Goal: Ask a question: Seek information or help from site administrators or community

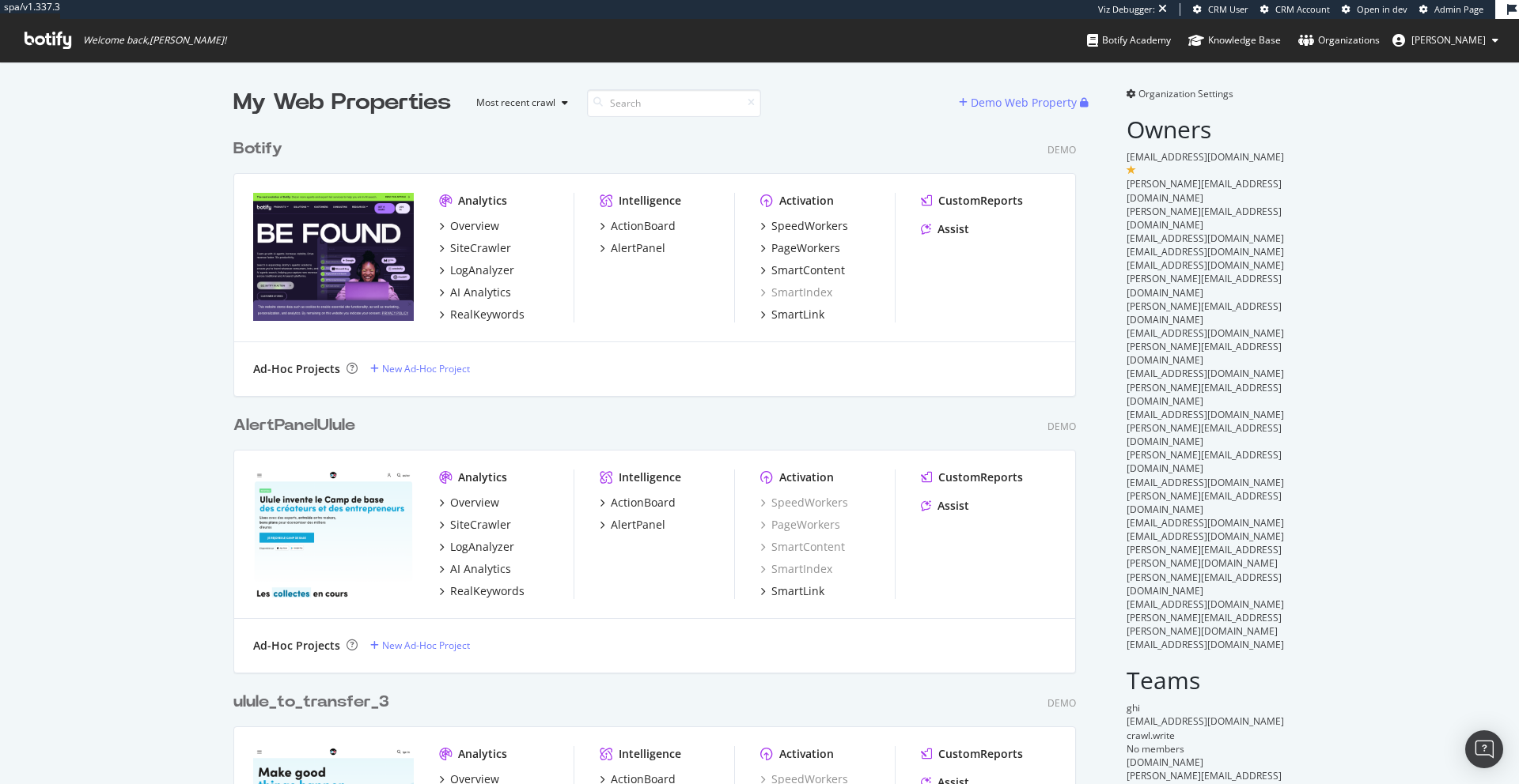
scroll to position [1649, 843]
click at [943, 233] on div "Assist" at bounding box center [953, 229] width 32 height 16
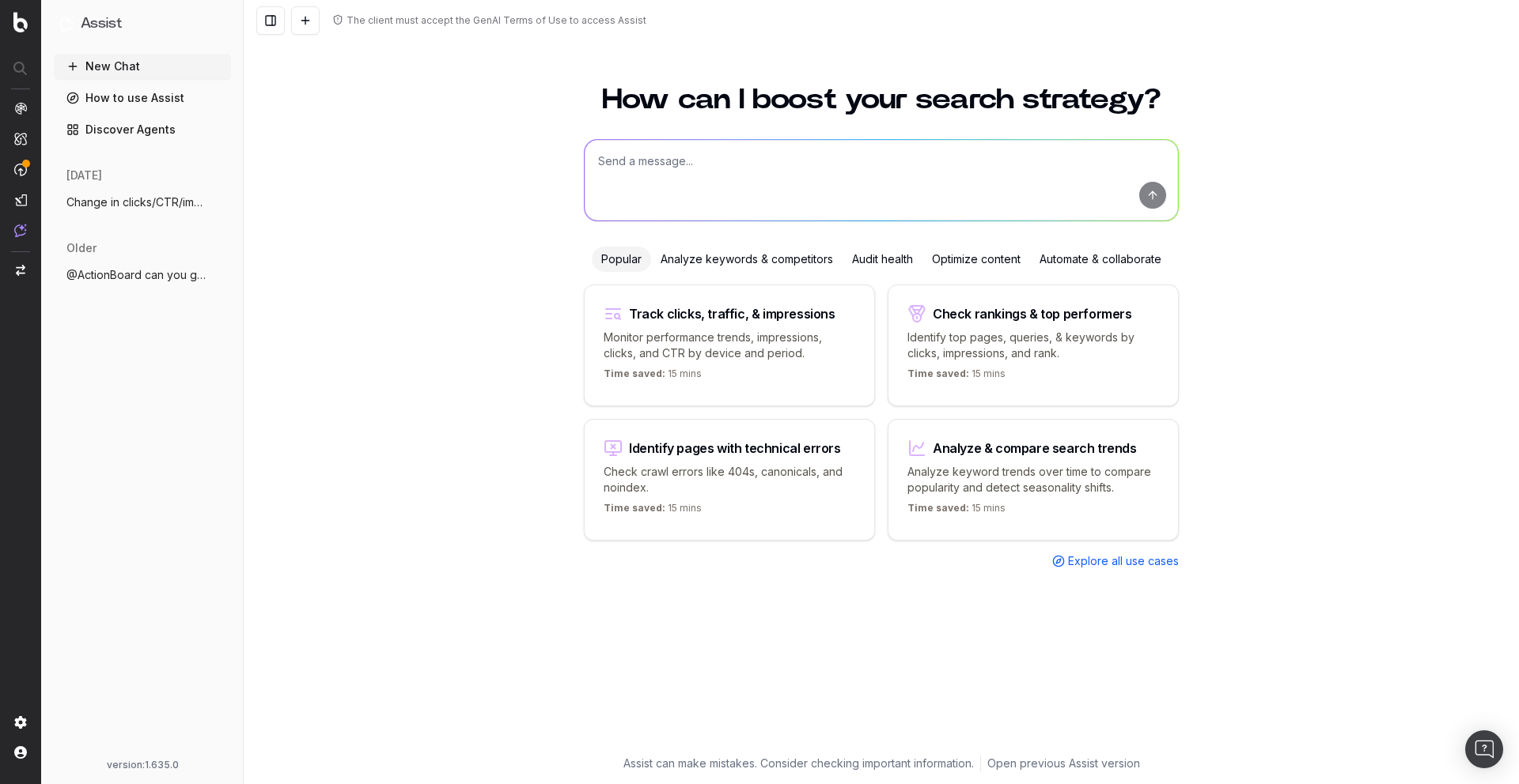
click at [789, 357] on p "Monitor performance trends, impressions, clicks, and CTR by device and period." at bounding box center [729, 345] width 251 height 32
type textarea "Change in clicks/CTR/impressions over last 28 days vs last (branded vs non-bran…"
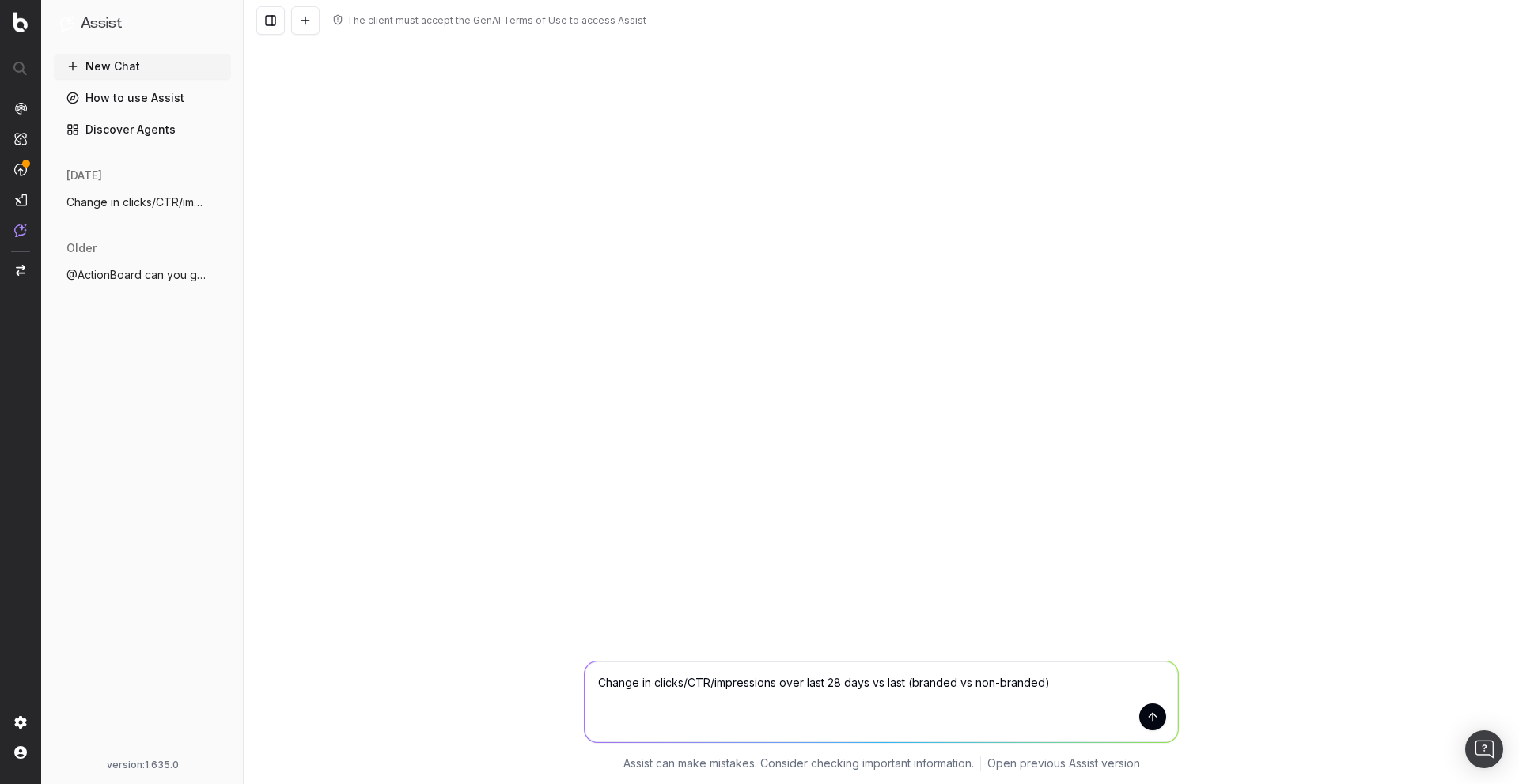
click at [1147, 724] on button "submit" at bounding box center [1152, 718] width 27 height 27
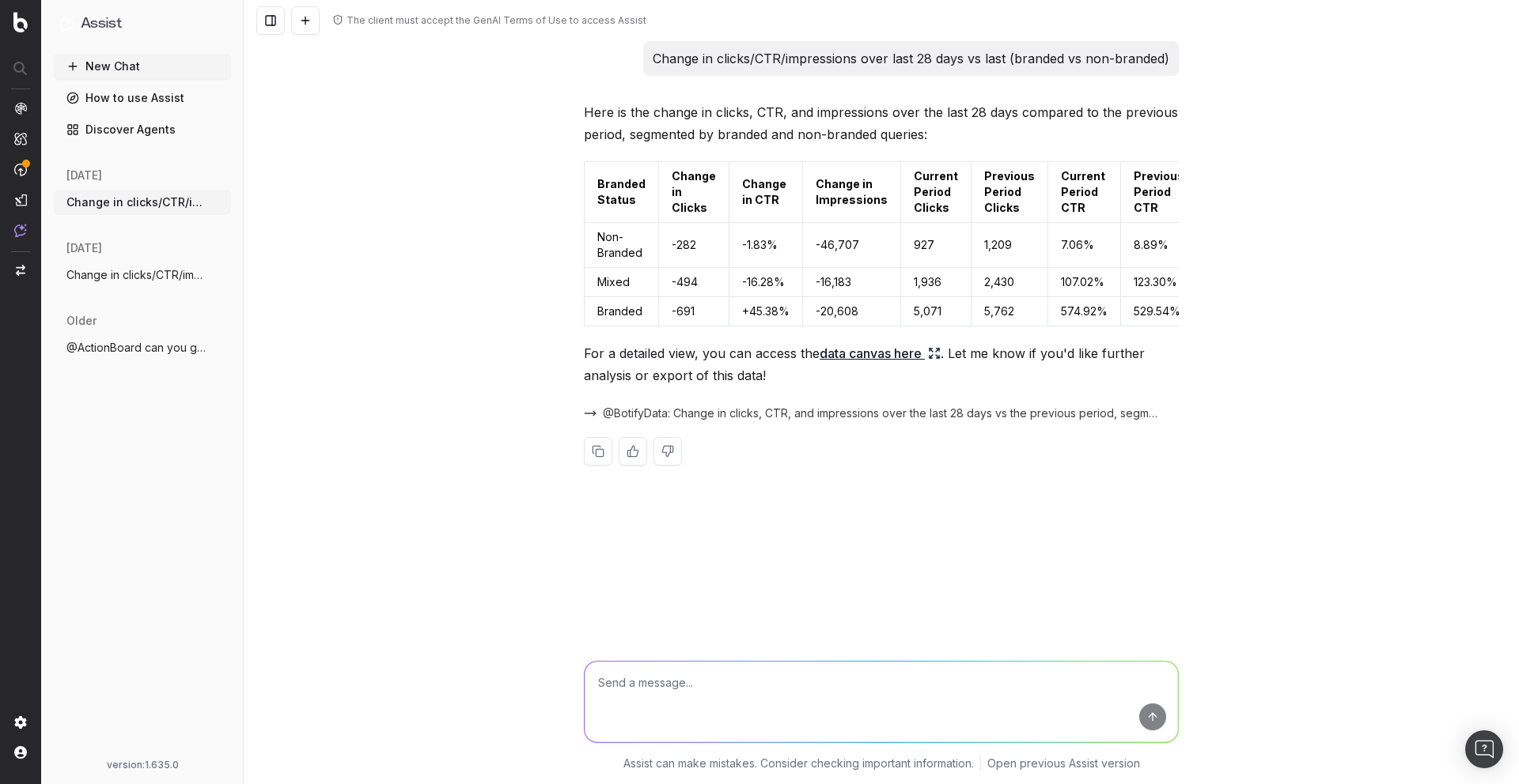
click at [95, 29] on h1 "Assist" at bounding box center [101, 24] width 41 height 22
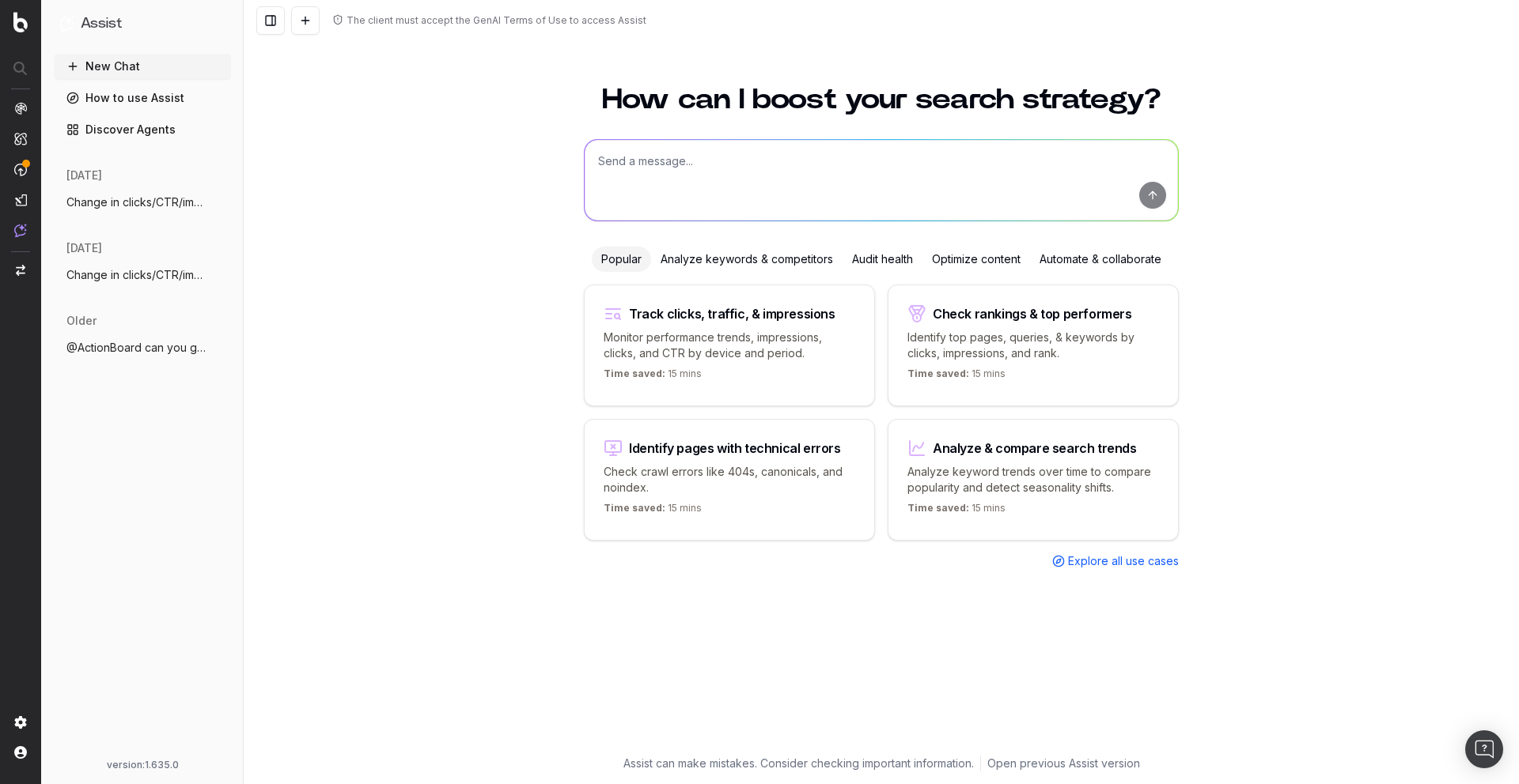
click at [95, 29] on h1 "Assist" at bounding box center [101, 24] width 41 height 22
click at [98, 20] on h1 "Assist" at bounding box center [101, 24] width 41 height 22
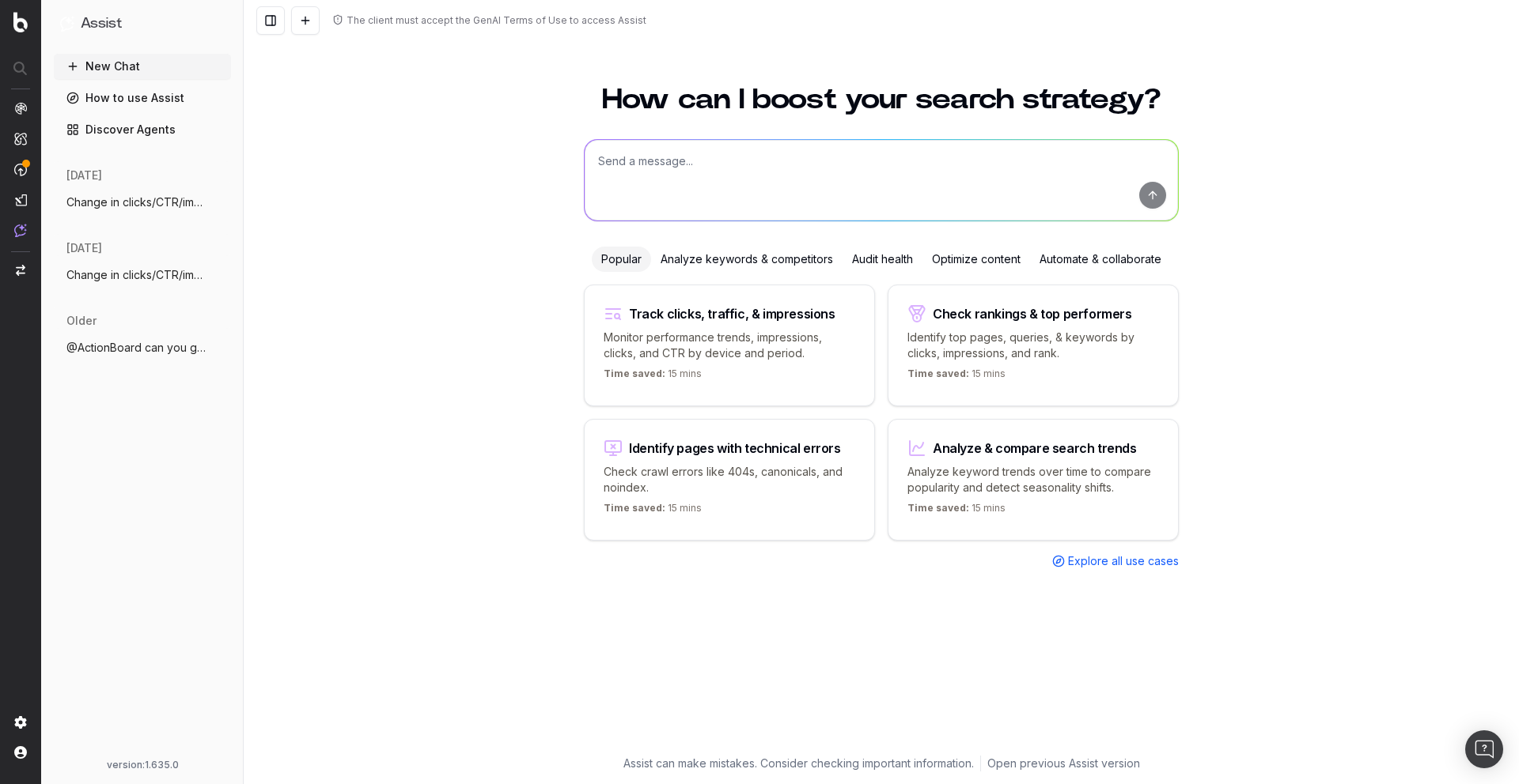
click at [98, 20] on h1 "Assist" at bounding box center [101, 24] width 41 height 22
click at [118, 21] on h1 "Assist" at bounding box center [101, 24] width 41 height 22
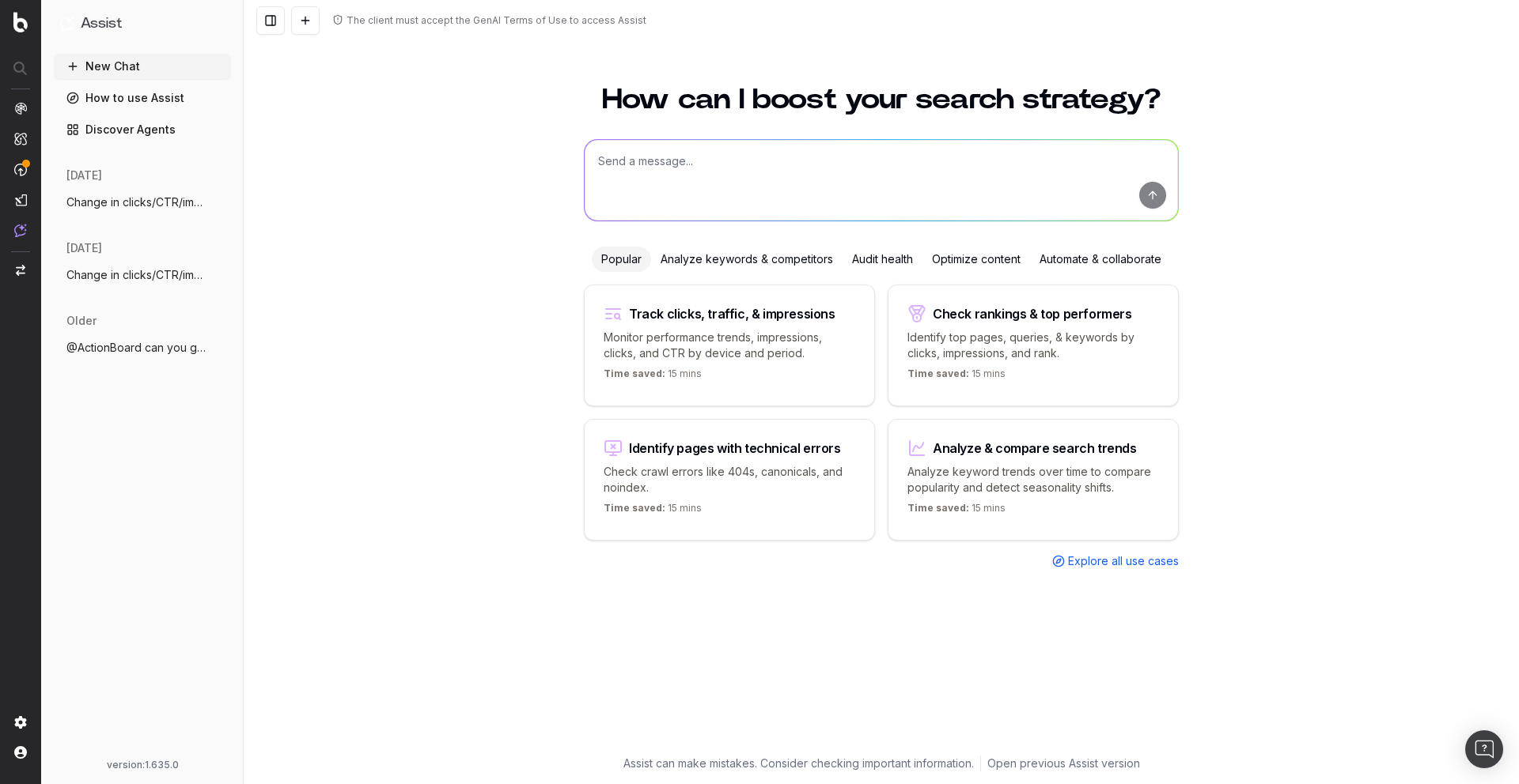
click at [745, 258] on div "Analyze keywords & competitors" at bounding box center [747, 260] width 192 height 26
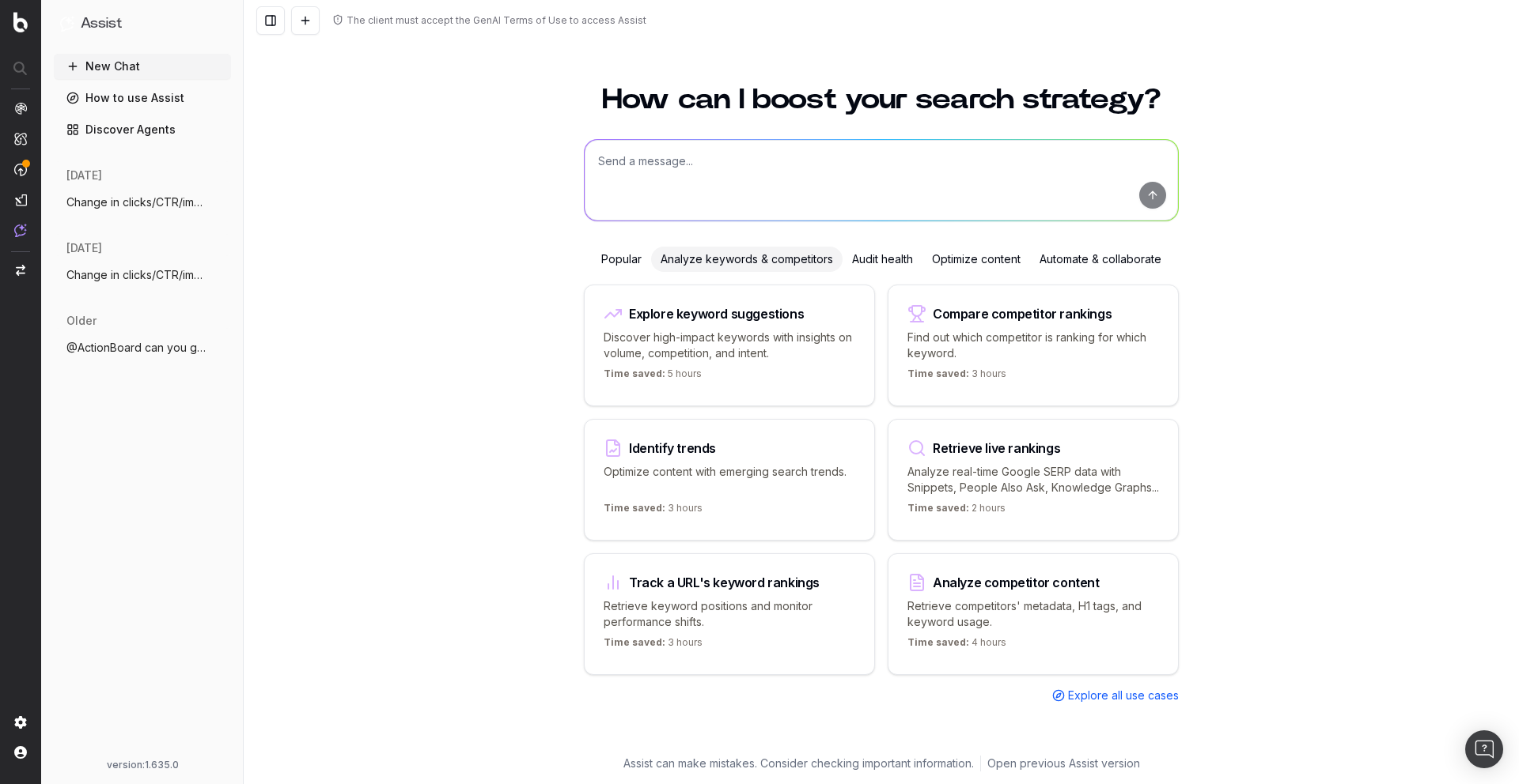
click at [625, 258] on div "Popular" at bounding box center [621, 260] width 60 height 26
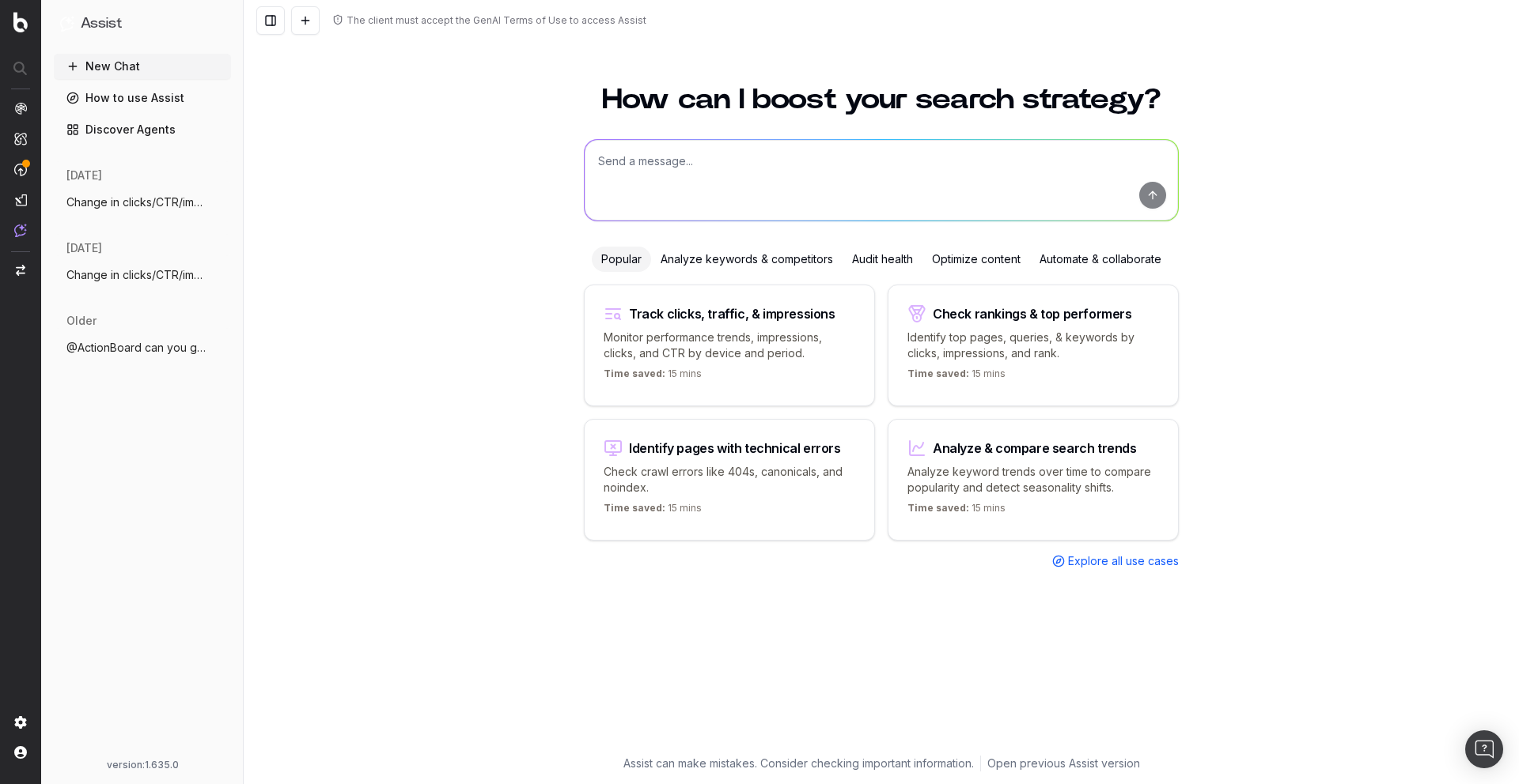
click at [765, 265] on div "Analyze keywords & competitors" at bounding box center [747, 260] width 192 height 26
click at [700, 357] on p "Monitor performance trends, impressions, clicks, and CTR by device and period." at bounding box center [729, 345] width 251 height 32
type textarea "Change in clicks/CTR/impressions over last 28 days vs last (branded vs non-bran…"
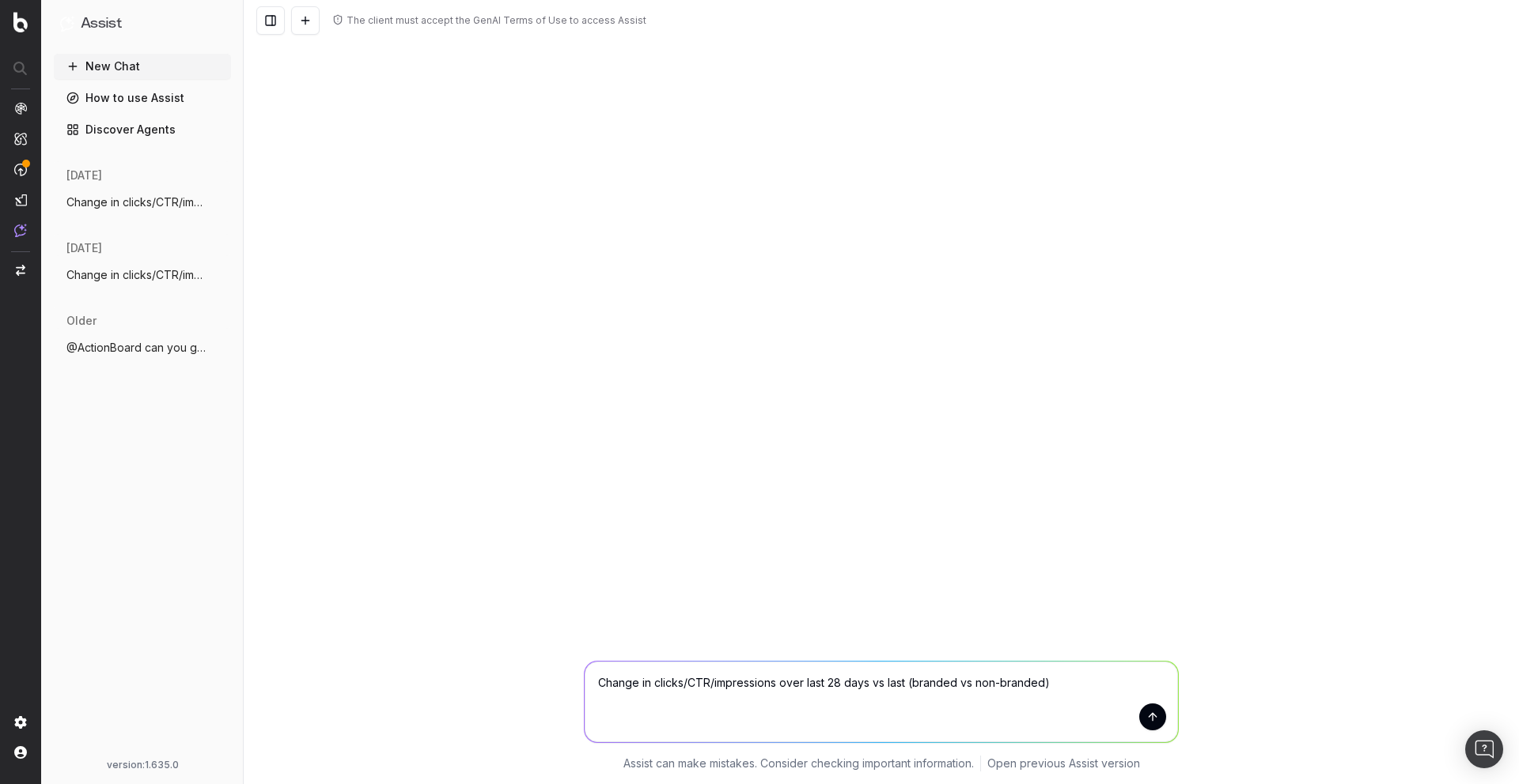
click at [128, 101] on link "How to use Assist" at bounding box center [142, 98] width 177 height 26
